Goal: Task Accomplishment & Management: Manage account settings

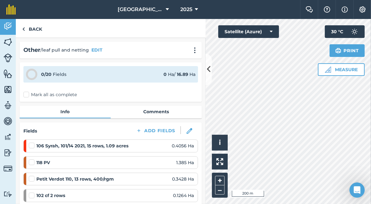
scroll to position [445, 0]
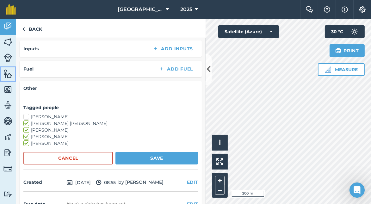
click at [8, 73] on img at bounding box center [7, 73] width 9 height 9
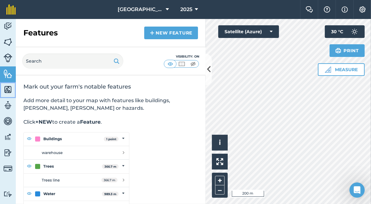
click at [7, 90] on img at bounding box center [7, 89] width 9 height 9
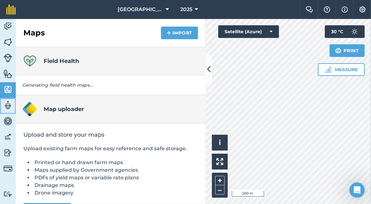
click at [8, 105] on img at bounding box center [7, 105] width 9 height 9
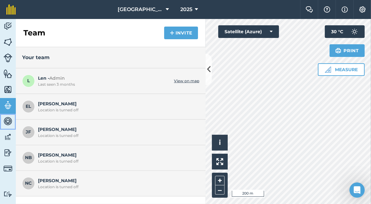
click at [8, 123] on img at bounding box center [7, 120] width 9 height 9
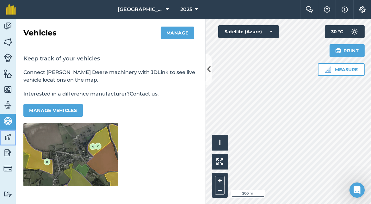
click at [8, 138] on img at bounding box center [7, 136] width 9 height 9
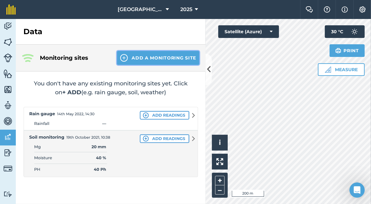
click at [168, 60] on button "Add a Monitoring Site" at bounding box center [158, 58] width 82 height 14
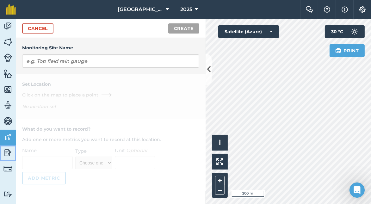
click at [9, 156] on img at bounding box center [7, 152] width 9 height 9
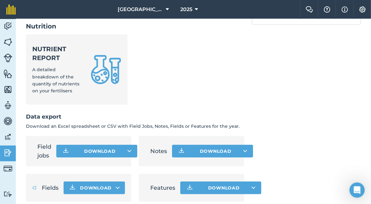
scroll to position [396, 0]
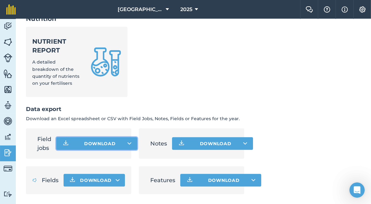
click at [109, 143] on button "Download" at bounding box center [96, 143] width 81 height 13
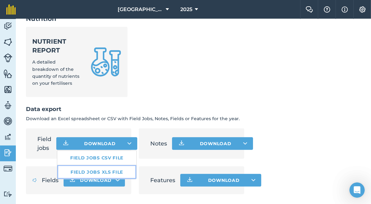
click at [104, 172] on link "Field jobs XLS file" at bounding box center [96, 172] width 79 height 14
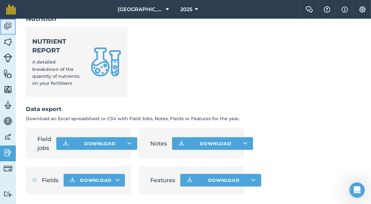
click at [8, 26] on img at bounding box center [7, 26] width 9 height 9
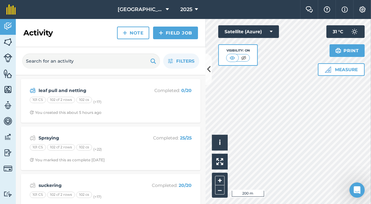
scroll to position [32, 0]
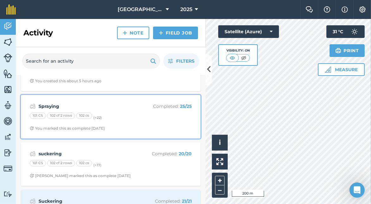
click at [53, 106] on strong "Spraying" at bounding box center [89, 106] width 100 height 7
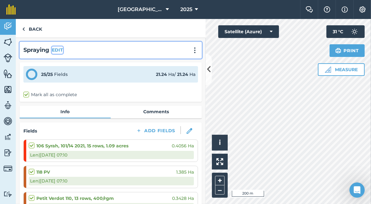
click at [59, 49] on button "EDIT" at bounding box center [57, 50] width 11 height 7
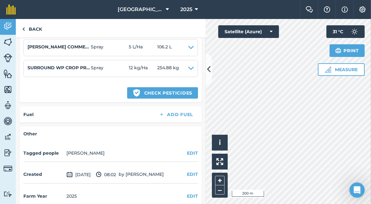
scroll to position [918, 0]
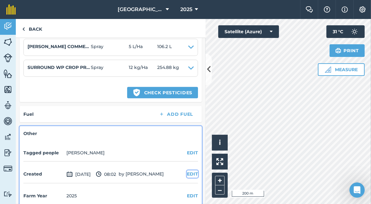
click at [187, 171] on button "EDIT" at bounding box center [192, 174] width 11 height 7
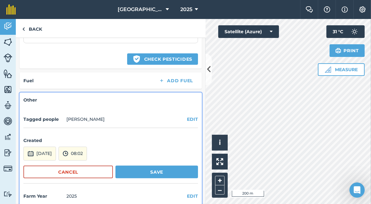
scroll to position [952, 0]
click at [151, 167] on button "Save" at bounding box center [157, 172] width 83 height 13
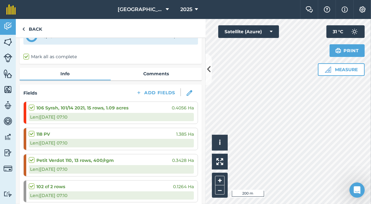
scroll to position [127, 0]
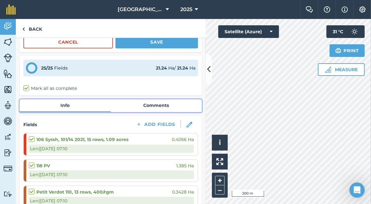
click at [151, 105] on link "Comments" at bounding box center [156, 105] width 91 height 12
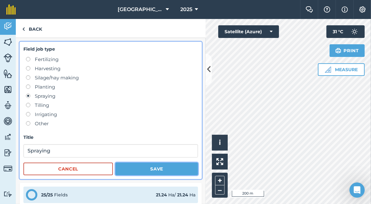
click at [152, 171] on button "Save" at bounding box center [157, 169] width 83 height 13
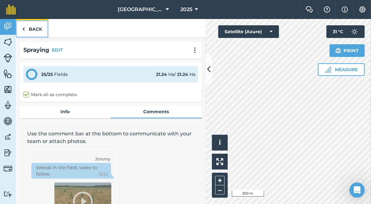
click at [35, 28] on link "Back" at bounding box center [32, 28] width 33 height 19
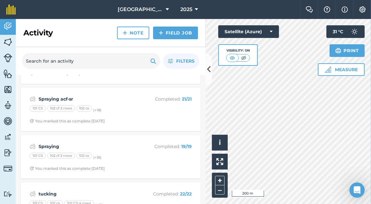
scroll to position [285, 0]
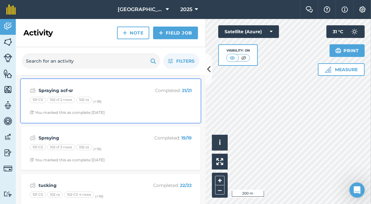
click at [61, 88] on strong "Spraying acf-sr" at bounding box center [89, 90] width 100 height 7
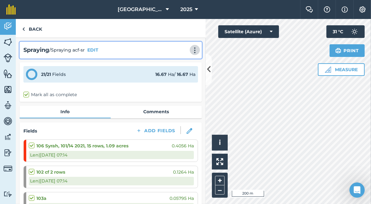
click at [192, 51] on img at bounding box center [195, 50] width 8 height 6
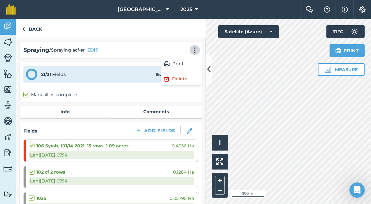
click at [106, 51] on div "Spraying / Spraying acf-sr EDIT Print Delete" at bounding box center [110, 50] width 175 height 9
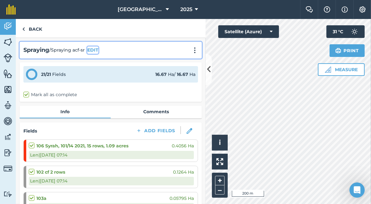
click at [96, 49] on button "EDIT" at bounding box center [92, 50] width 11 height 7
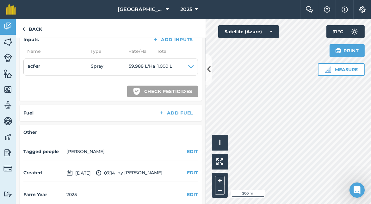
scroll to position [794, 0]
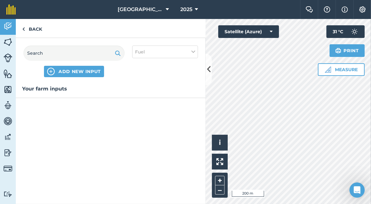
scroll to position [38, 0]
click at [192, 52] on icon at bounding box center [194, 51] width 4 height 7
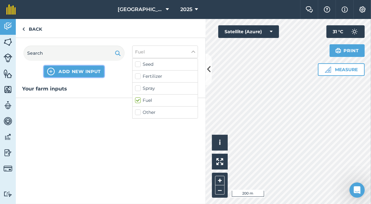
click at [88, 72] on span "ADD NEW INPUT" at bounding box center [80, 71] width 42 height 6
select select "FUEL"
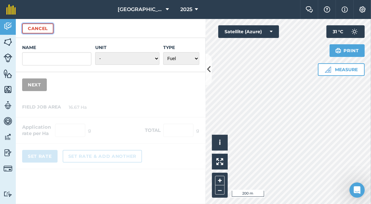
click at [39, 32] on button "Cancel" at bounding box center [37, 28] width 31 height 10
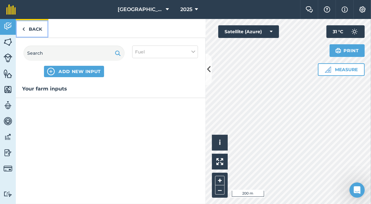
click at [37, 31] on link "Back" at bounding box center [32, 28] width 33 height 19
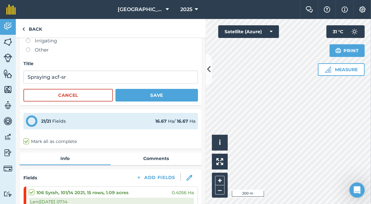
scroll to position [158, 0]
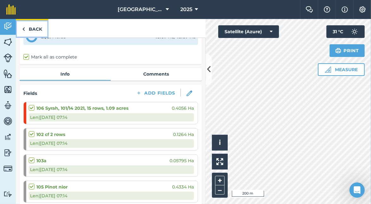
click at [32, 28] on link "Back" at bounding box center [32, 28] width 33 height 19
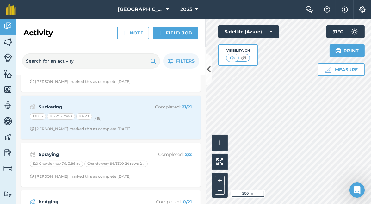
scroll to position [127, 0]
click at [180, 33] on link "Field Job" at bounding box center [175, 33] width 45 height 13
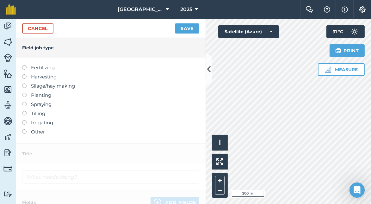
click at [26, 102] on label "Spraying" at bounding box center [110, 105] width 177 height 8
type input "Spraying"
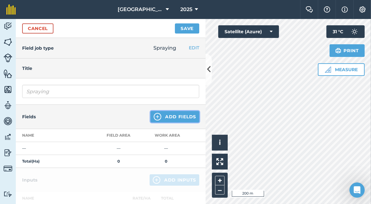
click at [172, 116] on button "Add Fields" at bounding box center [175, 116] width 49 height 11
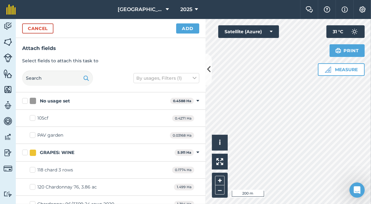
scroll to position [32, 0]
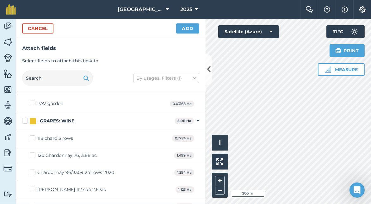
click at [32, 137] on label "118 chard 3 rows" at bounding box center [51, 138] width 43 height 7
click at [32, 137] on input "118 chard 3 rows" at bounding box center [32, 137] width 4 height 4
checkbox input "true"
click at [33, 154] on label "120 Chardonnay 76, 3.86 ac" at bounding box center [63, 155] width 67 height 7
click at [33, 154] on input "120 Chardonnay 76, 3.86 ac" at bounding box center [32, 154] width 4 height 4
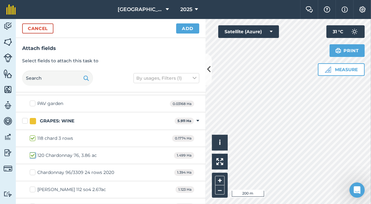
checkbox input "true"
click at [33, 171] on label "Chardonnay 96/3309 24 rows 2020" at bounding box center [72, 172] width 85 height 7
click at [33, 171] on input "Chardonnay 96/3309 24 rows 2020" at bounding box center [32, 171] width 4 height 4
checkbox input "true"
click at [185, 28] on button "Add" at bounding box center [187, 28] width 23 height 10
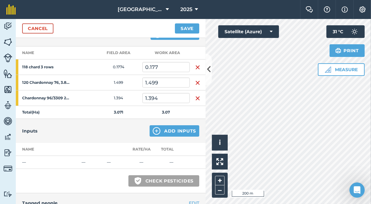
scroll to position [95, 0]
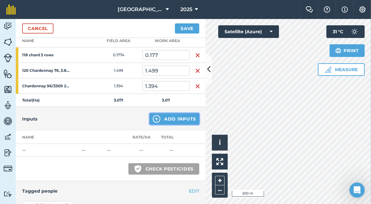
click at [164, 117] on button "Add Inputs" at bounding box center [175, 118] width 50 height 11
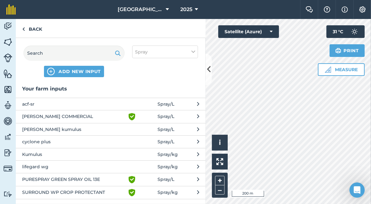
click at [122, 115] on button "[PERSON_NAME] COMMERCIAL Green shield with white tick Spray / L" at bounding box center [111, 116] width 190 height 13
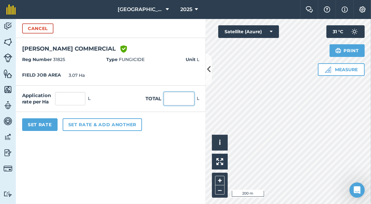
click at [176, 98] on input "text" at bounding box center [179, 98] width 30 height 13
type input "15"
type input "4.886"
click at [170, 133] on div "Set Rate Set rate & add another" at bounding box center [111, 124] width 190 height 25
click at [53, 125] on button "Set Rate" at bounding box center [39, 124] width 35 height 13
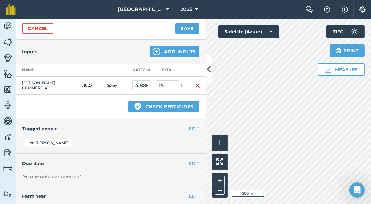
scroll to position [175, 0]
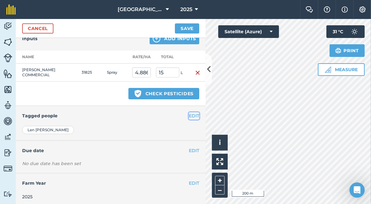
click at [189, 112] on button "EDIT" at bounding box center [194, 115] width 10 height 7
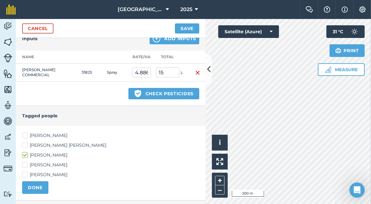
click at [24, 142] on label "[PERSON_NAME] [PERSON_NAME]" at bounding box center [110, 145] width 177 height 7
click at [24, 142] on input "[PERSON_NAME] [PERSON_NAME]" at bounding box center [24, 144] width 4 height 4
checkbox input "true"
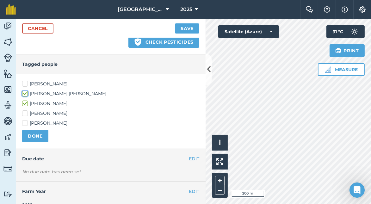
scroll to position [235, 0]
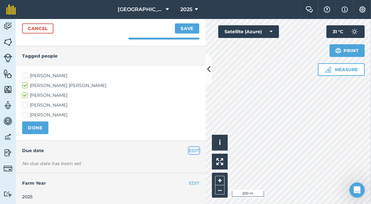
click at [189, 147] on button "EDIT" at bounding box center [194, 150] width 10 height 7
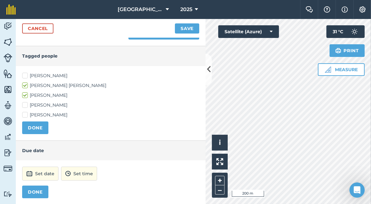
scroll to position [267, 0]
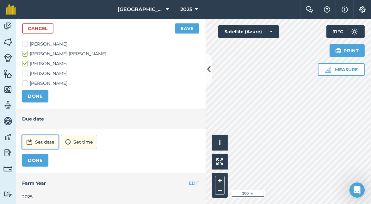
click at [35, 139] on button "Set date" at bounding box center [40, 142] width 36 height 14
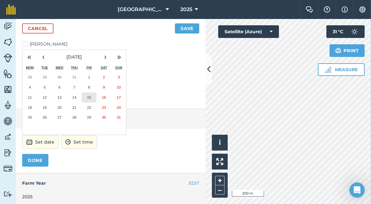
click at [89, 95] on abbr "15" at bounding box center [89, 97] width 4 height 4
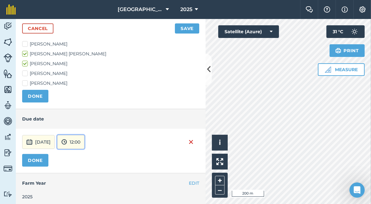
click at [85, 142] on button "12:00" at bounding box center [70, 142] width 27 height 14
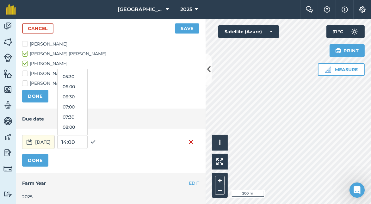
scroll to position [123, 0]
click at [87, 111] on button "08:00" at bounding box center [73, 114] width 30 height 10
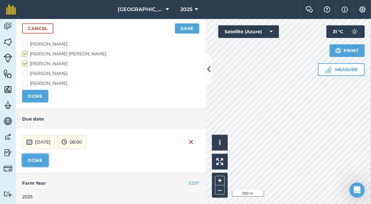
click at [37, 156] on button "DONE" at bounding box center [35, 160] width 26 height 13
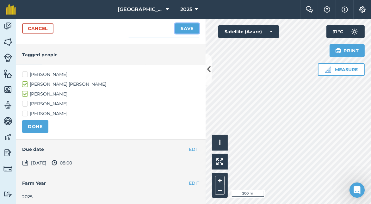
click at [181, 29] on button "Save" at bounding box center [187, 28] width 24 height 10
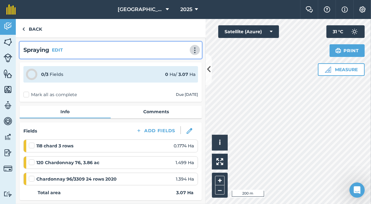
click at [191, 49] on img at bounding box center [195, 50] width 8 height 6
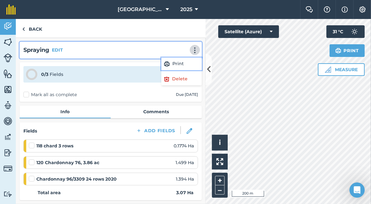
click at [185, 63] on link "Print" at bounding box center [181, 64] width 41 height 13
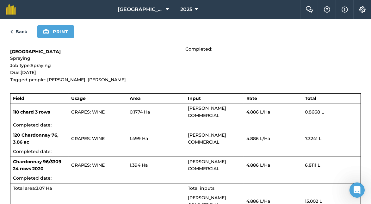
scroll to position [5, 0]
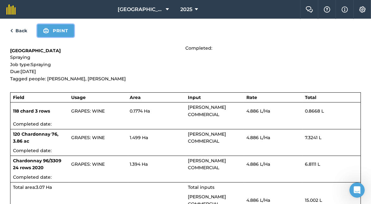
click at [59, 32] on button "Print" at bounding box center [55, 30] width 37 height 13
click at [216, 35] on div "Back Print" at bounding box center [185, 30] width 351 height 13
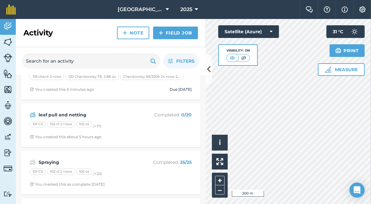
scroll to position [32, 0]
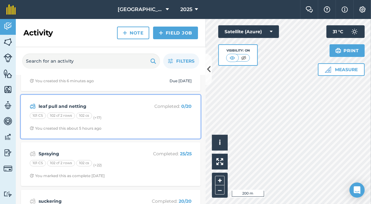
click at [49, 104] on strong "leaf pull and netting" at bounding box center [89, 106] width 100 height 7
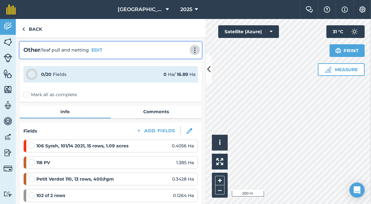
click at [191, 52] on img at bounding box center [195, 50] width 8 height 6
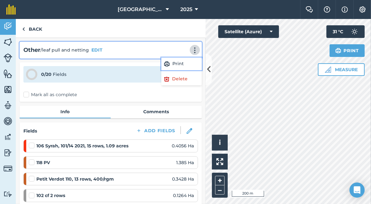
click at [179, 67] on link "Print" at bounding box center [181, 64] width 41 height 13
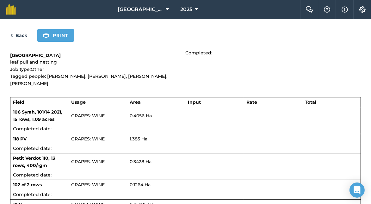
click at [20, 35] on link "Back" at bounding box center [18, 36] width 17 height 8
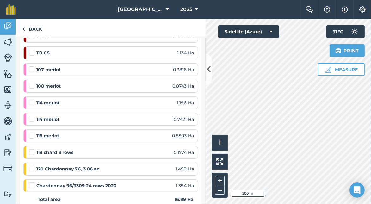
scroll to position [285, 0]
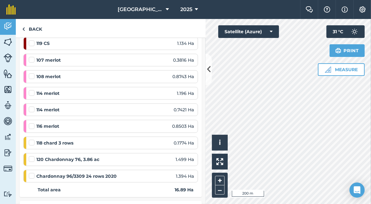
click at [30, 156] on label at bounding box center [33, 156] width 8 height 0
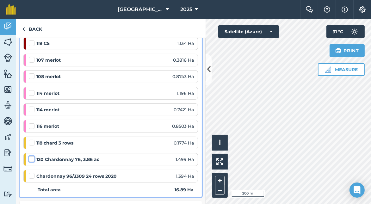
click at [30, 156] on input "checkbox" at bounding box center [31, 158] width 4 height 4
checkbox input "false"
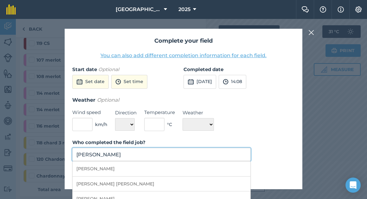
click at [207, 158] on input "[PERSON_NAME]" at bounding box center [161, 154] width 178 height 13
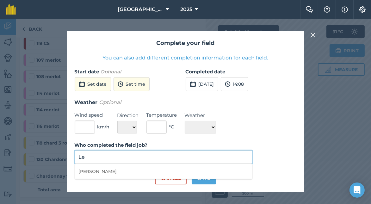
type input "L"
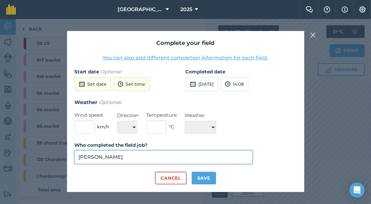
type input "andy"
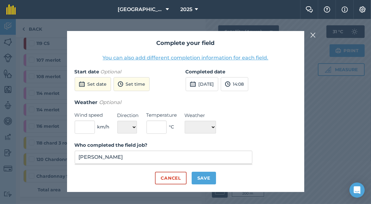
click at [315, 37] on img at bounding box center [314, 35] width 6 height 8
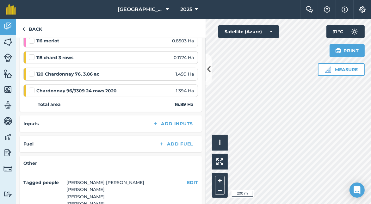
scroll to position [380, 0]
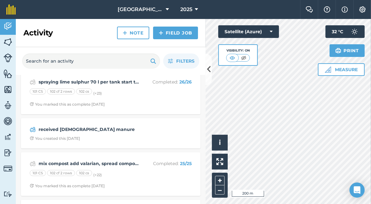
scroll to position [1171, 0]
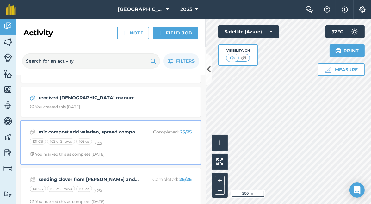
click at [110, 129] on strong "mix compost add valarian, spread compost" at bounding box center [89, 132] width 100 height 7
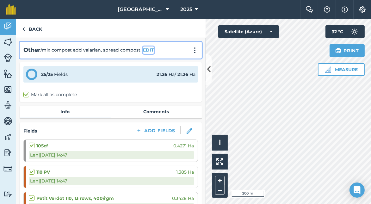
click at [147, 49] on button "EDIT" at bounding box center [148, 50] width 11 height 7
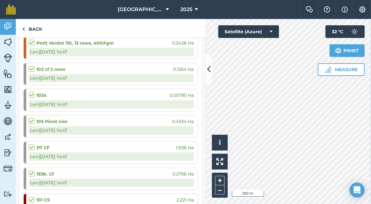
scroll to position [285, 0]
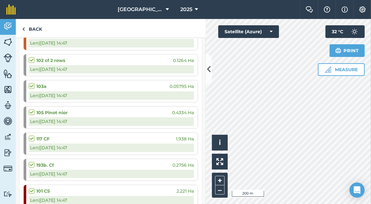
click at [32, 109] on label at bounding box center [33, 109] width 8 height 0
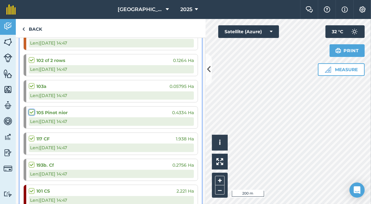
click at [32, 109] on input "checkbox" at bounding box center [31, 111] width 4 height 4
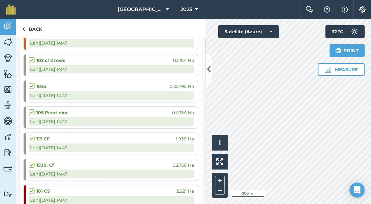
checkbox input "true"
checkbox input "false"
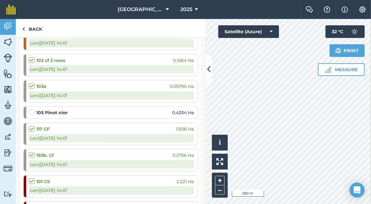
click at [32, 109] on label at bounding box center [33, 109] width 8 height 0
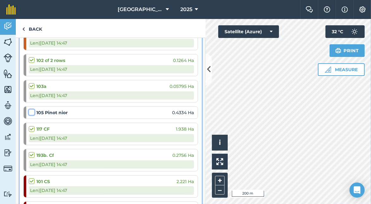
click at [32, 111] on input "checkbox" at bounding box center [31, 111] width 4 height 4
checkbox input "false"
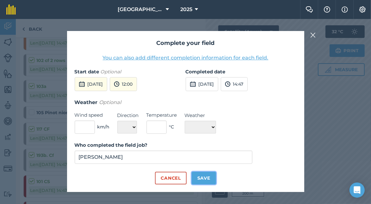
click at [209, 178] on button "Save" at bounding box center [204, 178] width 24 height 13
checkbox input "true"
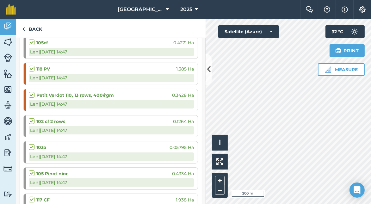
scroll to position [190, 0]
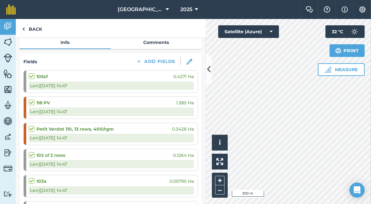
click at [32, 99] on label at bounding box center [33, 99] width 8 height 0
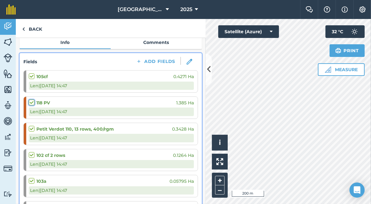
click at [32, 102] on input "checkbox" at bounding box center [31, 101] width 4 height 4
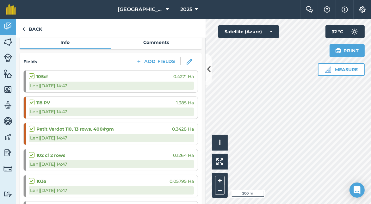
checkbox input "true"
checkbox input "false"
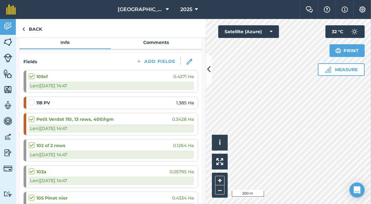
click at [33, 116] on label at bounding box center [33, 116] width 8 height 0
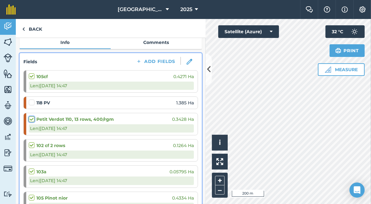
click at [33, 118] on input "checkbox" at bounding box center [31, 118] width 4 height 4
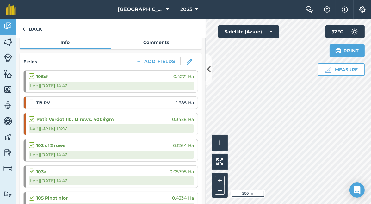
checkbox input "false"
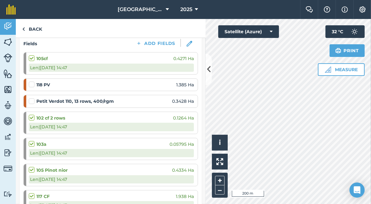
scroll to position [221, 0]
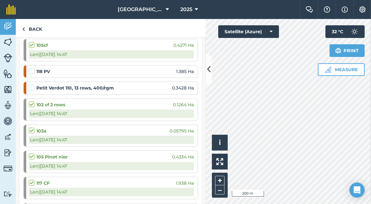
click at [32, 101] on label at bounding box center [33, 101] width 8 height 0
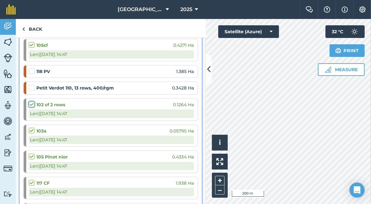
click at [32, 104] on input "checkbox" at bounding box center [31, 103] width 4 height 4
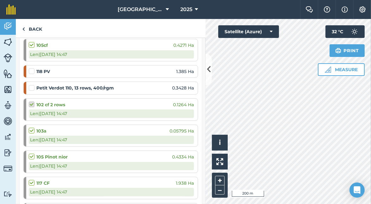
checkbox input "false"
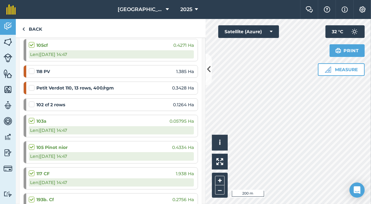
click at [32, 118] on label at bounding box center [33, 118] width 8 height 0
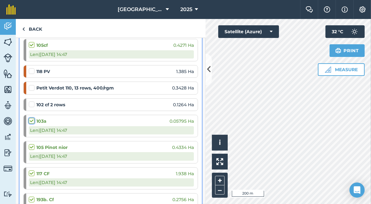
click at [32, 119] on input "checkbox" at bounding box center [31, 120] width 4 height 4
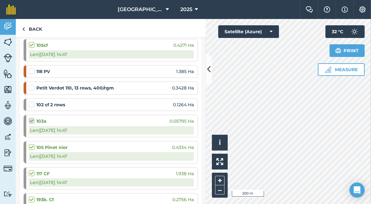
checkbox input "false"
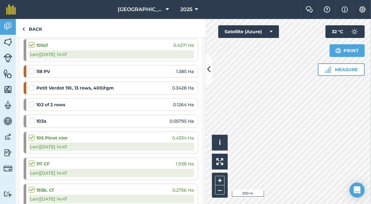
click at [31, 135] on label at bounding box center [33, 135] width 8 height 0
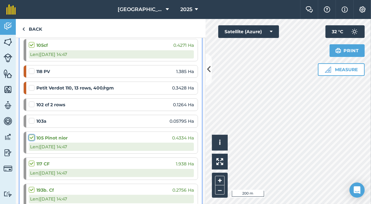
click at [31, 135] on input "checkbox" at bounding box center [31, 137] width 4 height 4
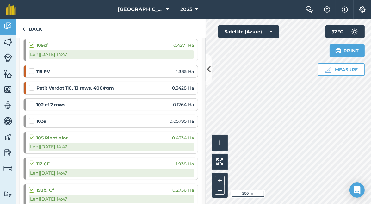
checkbox input "false"
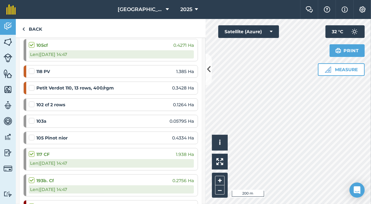
click at [31, 151] on label at bounding box center [33, 151] width 8 height 0
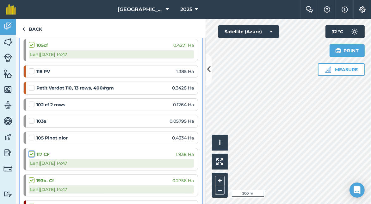
click at [31, 151] on input "checkbox" at bounding box center [31, 153] width 4 height 4
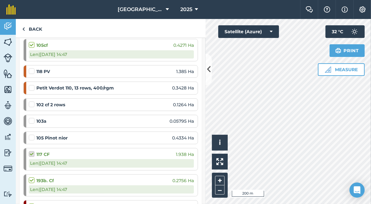
checkbox input "false"
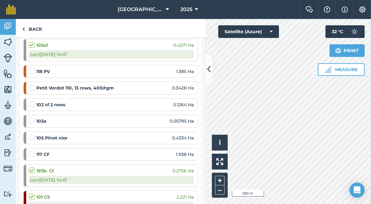
scroll to position [253, 0]
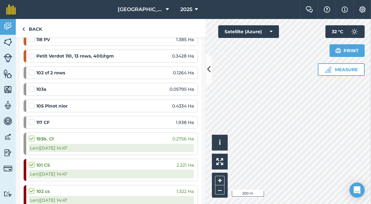
click at [32, 135] on label at bounding box center [33, 135] width 8 height 0
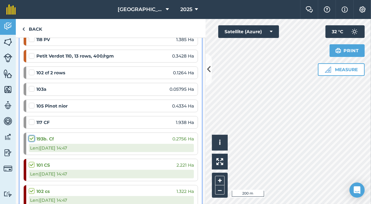
click at [32, 137] on input "checkbox" at bounding box center [31, 137] width 4 height 4
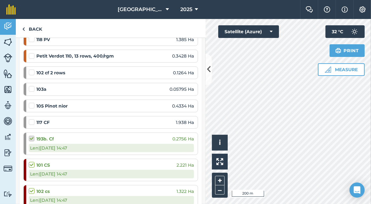
checkbox input "false"
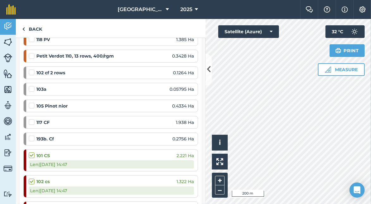
click at [33, 152] on label at bounding box center [33, 152] width 8 height 0
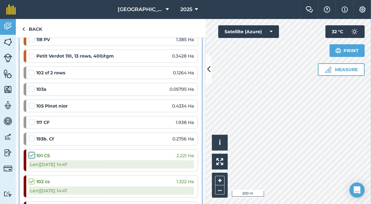
click at [33, 152] on input "checkbox" at bounding box center [31, 154] width 4 height 4
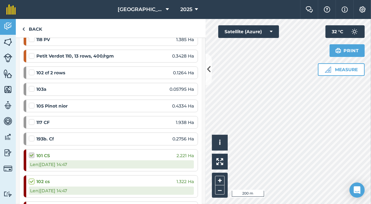
checkbox input "false"
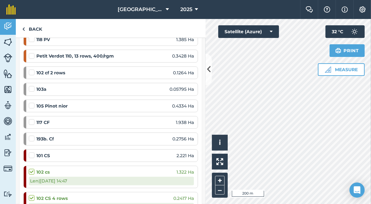
scroll to position [285, 0]
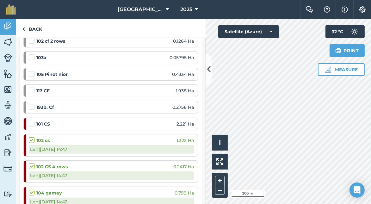
click at [32, 137] on label at bounding box center [33, 137] width 8 height 0
click at [32, 137] on input "checkbox" at bounding box center [31, 139] width 4 height 4
checkbox input "false"
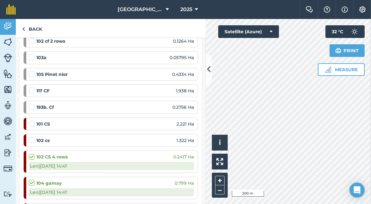
click at [32, 154] on label at bounding box center [33, 154] width 8 height 0
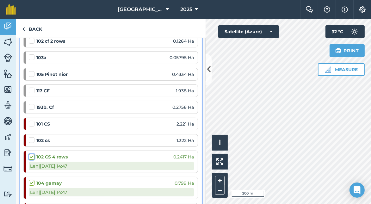
click at [32, 154] on input "checkbox" at bounding box center [31, 156] width 4 height 4
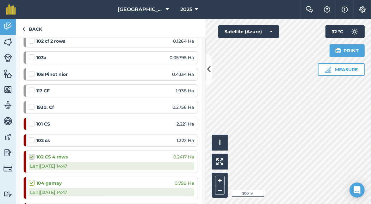
checkbox input "false"
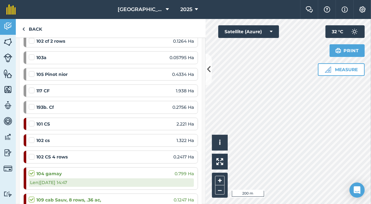
scroll to position [317, 0]
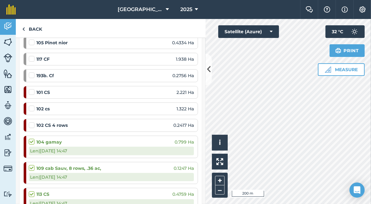
click at [32, 165] on label at bounding box center [33, 165] width 8 height 0
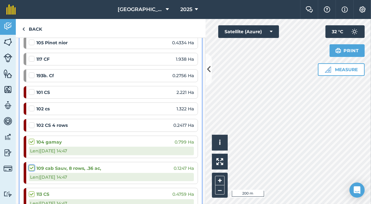
click at [32, 165] on input "checkbox" at bounding box center [31, 167] width 4 height 4
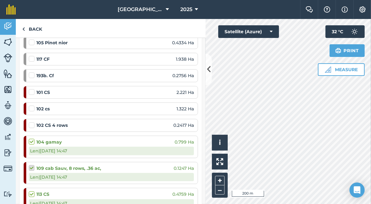
checkbox input "false"
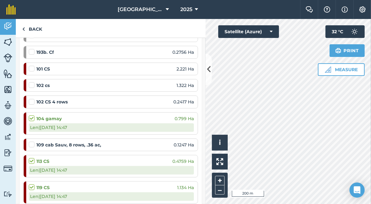
scroll to position [348, 0]
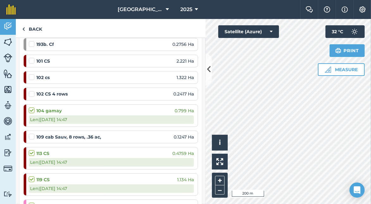
click at [33, 150] on label at bounding box center [33, 150] width 8 height 0
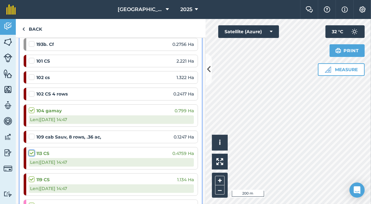
click at [33, 150] on input "checkbox" at bounding box center [31, 152] width 4 height 4
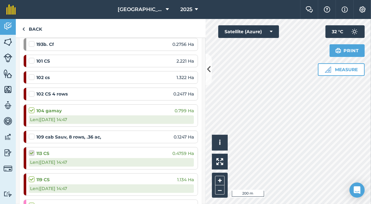
checkbox input "false"
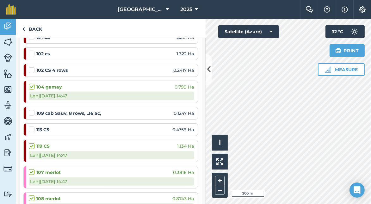
scroll to position [380, 0]
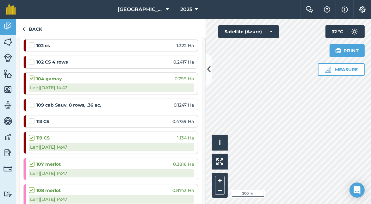
click at [32, 135] on label at bounding box center [33, 135] width 8 height 0
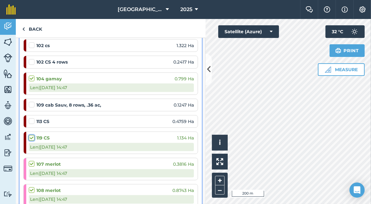
click at [32, 135] on input "checkbox" at bounding box center [31, 137] width 4 height 4
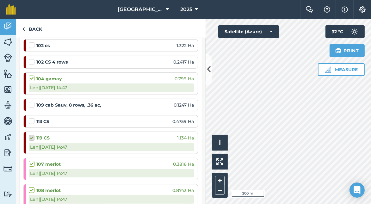
checkbox input "false"
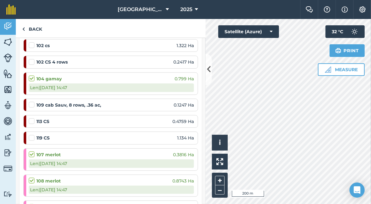
click at [32, 151] on label at bounding box center [33, 151] width 8 height 0
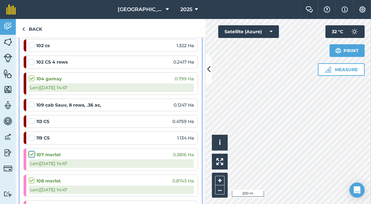
click at [32, 151] on input "checkbox" at bounding box center [31, 153] width 4 height 4
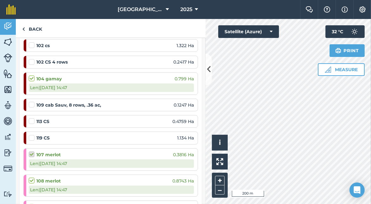
checkbox input "false"
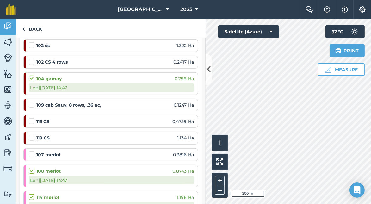
scroll to position [411, 0]
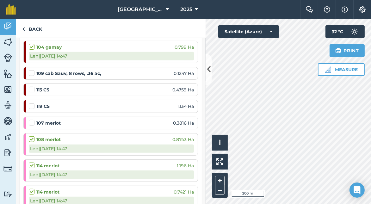
click at [32, 136] on label at bounding box center [33, 136] width 8 height 0
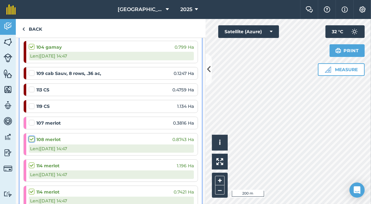
click at [32, 136] on input "checkbox" at bounding box center [31, 138] width 4 height 4
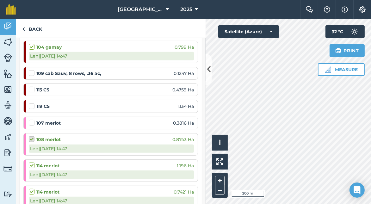
checkbox input "false"
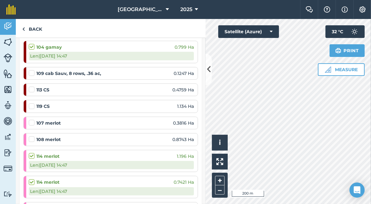
scroll to position [443, 0]
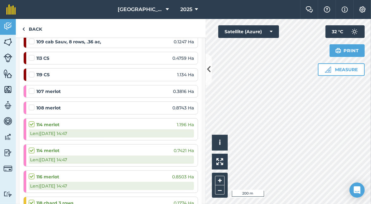
click at [31, 121] on label at bounding box center [33, 121] width 8 height 0
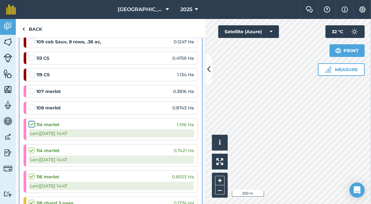
click at [31, 121] on input "checkbox" at bounding box center [31, 123] width 4 height 4
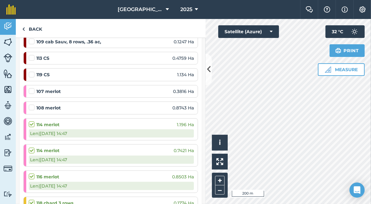
checkbox input "false"
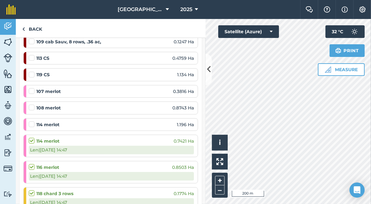
click at [31, 138] on label at bounding box center [33, 138] width 8 height 0
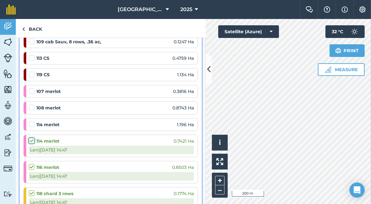
click at [31, 138] on input "checkbox" at bounding box center [31, 140] width 4 height 4
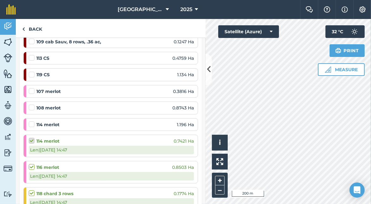
checkbox input "false"
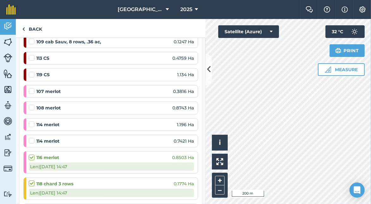
click at [31, 154] on label at bounding box center [33, 154] width 8 height 0
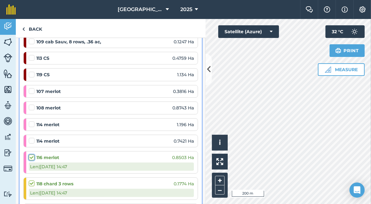
click at [31, 154] on input "checkbox" at bounding box center [31, 156] width 4 height 4
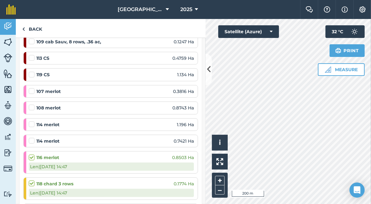
checkbox input "false"
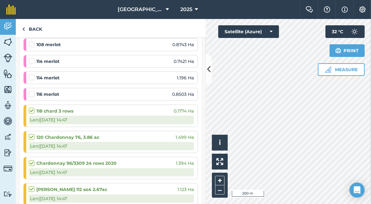
scroll to position [538, 0]
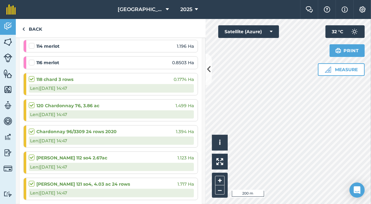
click at [31, 154] on label at bounding box center [33, 154] width 8 height 0
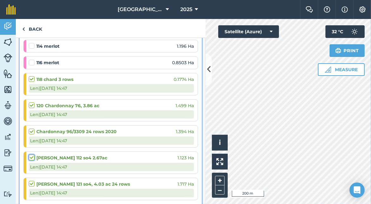
click at [31, 154] on input "checkbox" at bounding box center [31, 156] width 4 height 4
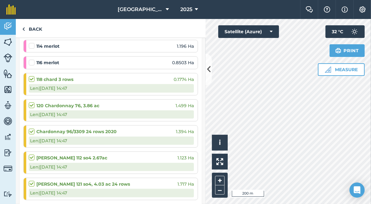
checkbox input "false"
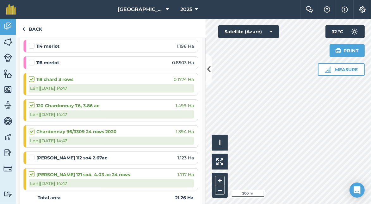
scroll to position [570, 0]
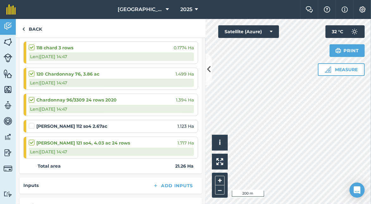
click at [31, 140] on label at bounding box center [33, 140] width 8 height 0
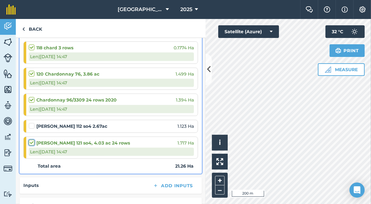
click at [31, 140] on input "checkbox" at bounding box center [31, 142] width 4 height 4
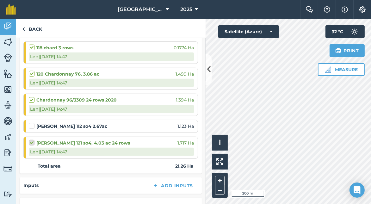
checkbox input "false"
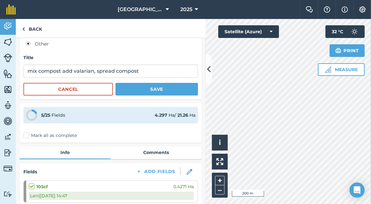
scroll to position [72, 0]
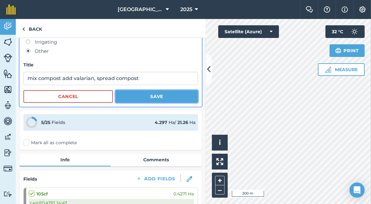
click at [155, 100] on button "Save" at bounding box center [157, 96] width 83 height 13
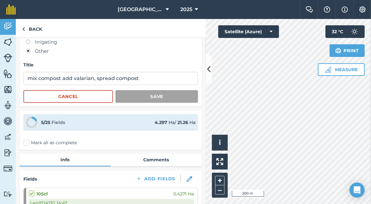
scroll to position [0, 0]
